Goal: Information Seeking & Learning: Understand process/instructions

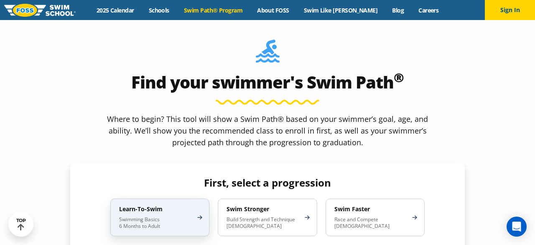
scroll to position [739, 0]
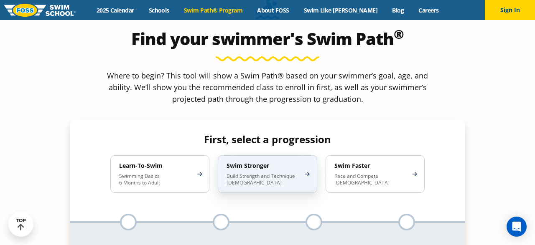
click at [269, 155] on div "Swim Stronger Build Strength and Technique [DEMOGRAPHIC_DATA]" at bounding box center [267, 174] width 99 height 38
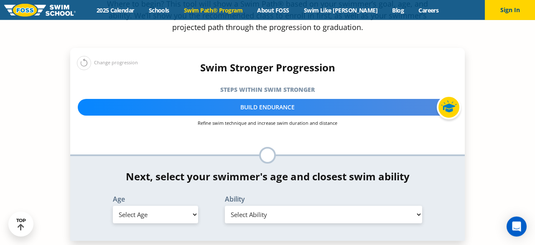
scroll to position [826, 0]
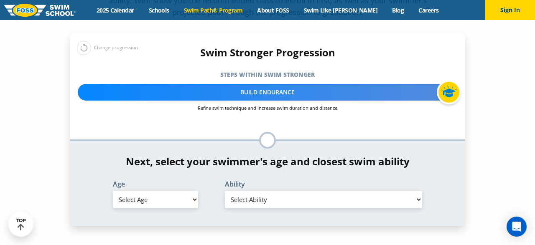
click at [113, 191] on select "Select Age [DEMOGRAPHIC_DATA] months - 1 year 1 year 2 years 3 years 4 years 5 …" at bounding box center [155, 200] width 85 height 18
select select "7-years"
click option "7 years" at bounding box center [0, 0] width 0 height 0
click at [225, 191] on select "Select Ability First in-water experience When in the water, reliant on a life j…" at bounding box center [323, 200] width 197 height 18
click option "Swims front crawl and backstroke for 25 ft with a flip from stomach to back to …" at bounding box center [0, 0] width 0 height 0
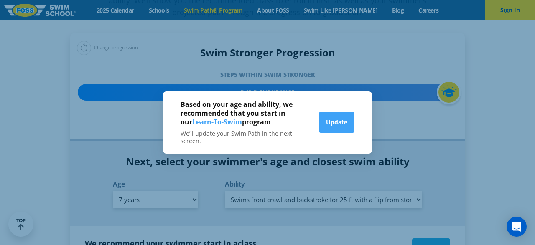
scroll to position [832, 0]
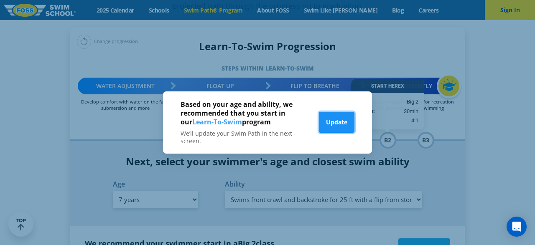
click at [339, 119] on button "Update" at bounding box center [337, 122] width 36 height 21
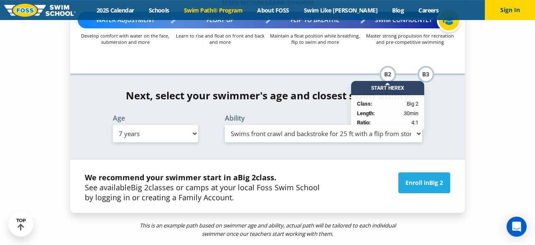
scroll to position [875, 0]
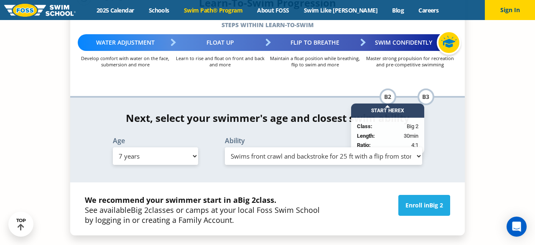
click at [225, 148] on select "Select Ability First in-water experience When in the water, reliant on a life j…" at bounding box center [323, 157] width 197 height 18
select select "7-years-uncomfortable-putting-face-in-the-water-andor-getting-water-on-ears-whi…"
click option "Uncomfortable putting face in the water AND/OR getting water on ears while floa…" at bounding box center [0, 0] width 0 height 0
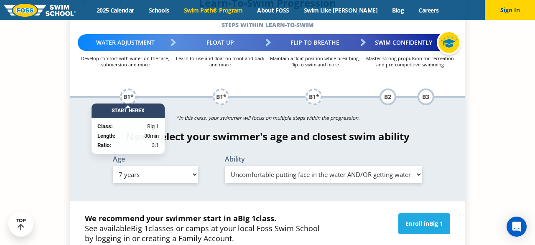
scroll to position [832, 0]
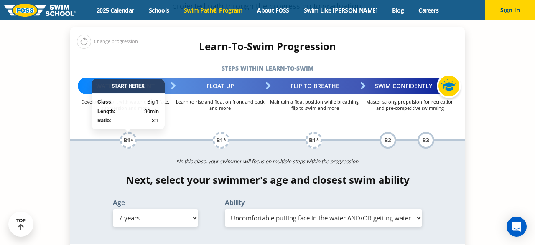
click at [463, 199] on div "Age Select Age [DEMOGRAPHIC_DATA] months - 1 year 1 year 2 years 3 years 4 year…" at bounding box center [267, 214] width 403 height 31
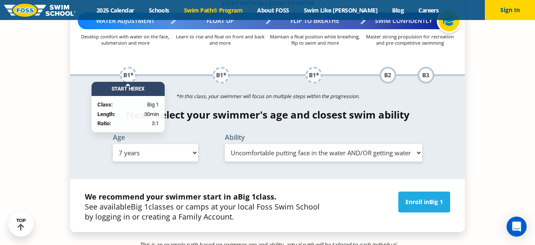
scroll to position [919, 0]
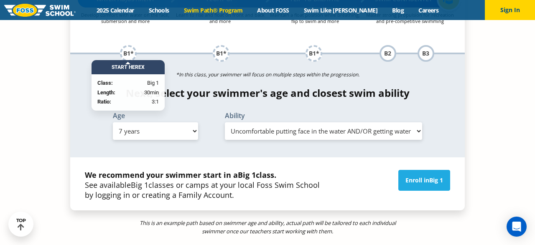
click at [225, 122] on select "Select Ability First in-water experience When in the water, reliant on a life j…" at bounding box center [323, 131] width 197 height 18
click at [118, 211] on div "This is an example path based on swimmer age and ability, actual path will be t…" at bounding box center [267, 241] width 394 height 61
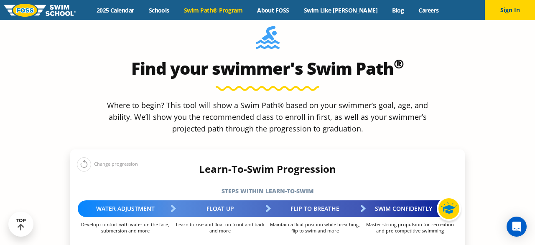
scroll to position [702, 0]
